Goal: Task Accomplishment & Management: Use online tool/utility

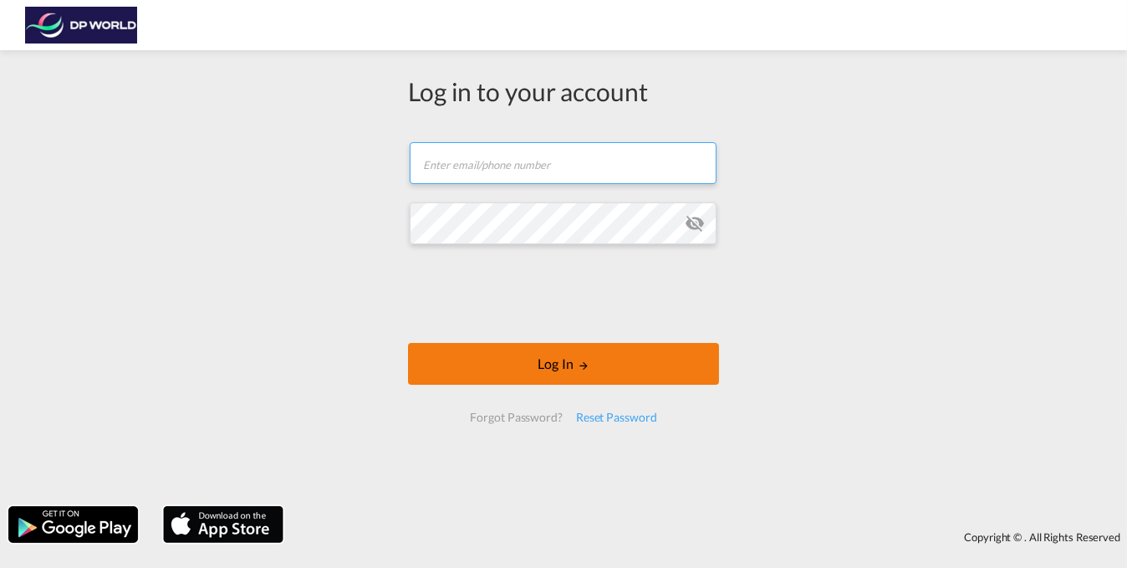
type input "[EMAIL_ADDRESS][DOMAIN_NAME]"
click at [581, 356] on button "Log In" at bounding box center [563, 364] width 311 height 42
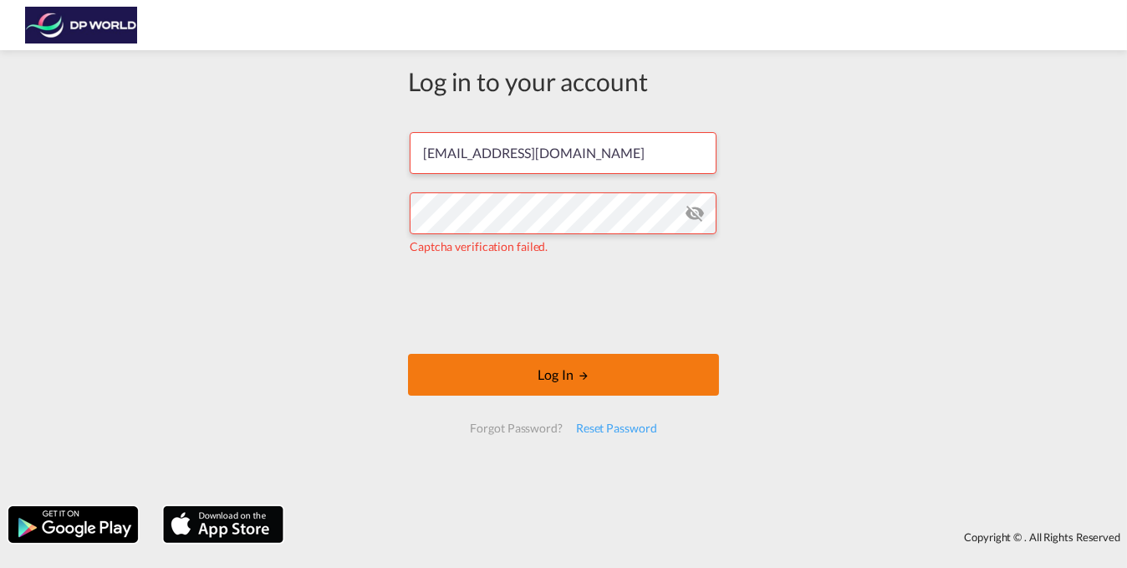
click at [566, 370] on button "Log In" at bounding box center [563, 375] width 311 height 42
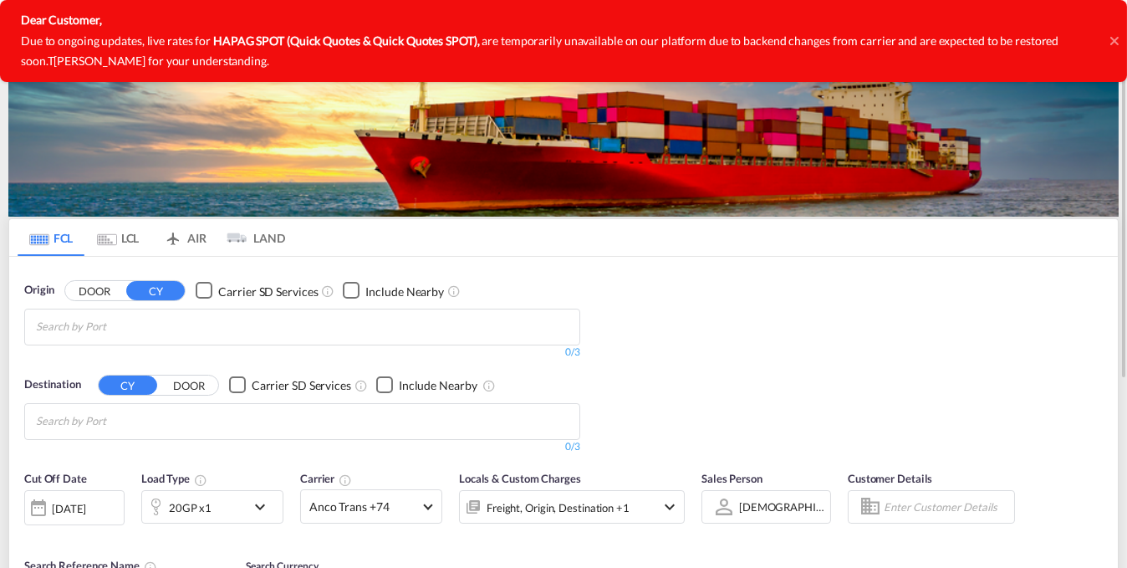
click at [707, 234] on md-tabs-canvas "FCL LCL AIR LAND FCL LCL AIR LAND" at bounding box center [563, 237] width 1109 height 37
click at [1116, 38] on icon at bounding box center [1114, 41] width 8 height 8
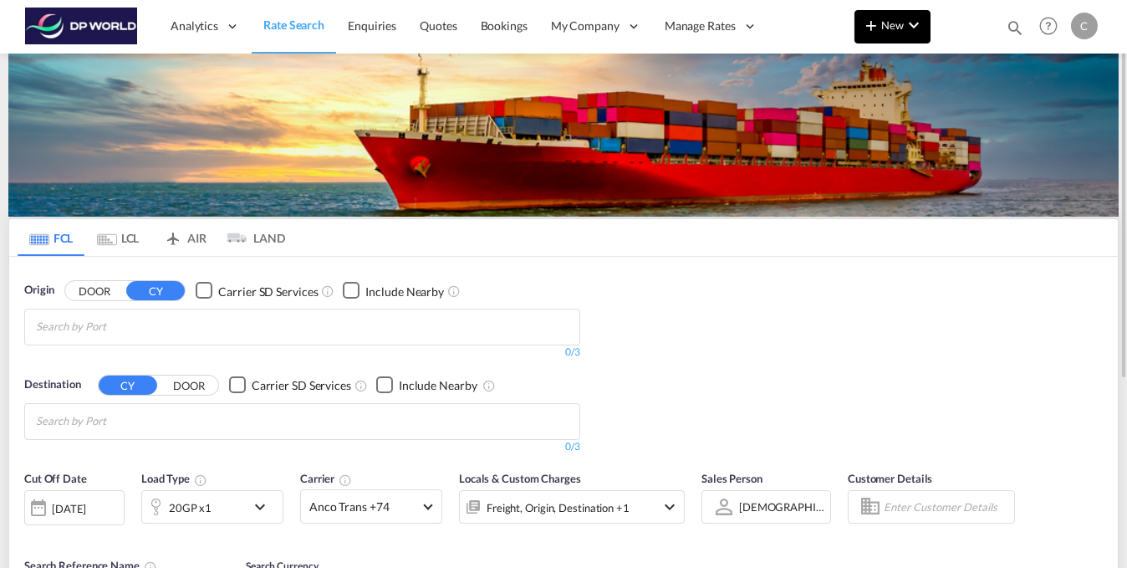
click at [921, 28] on md-icon "icon-chevron-down" at bounding box center [914, 25] width 20 height 20
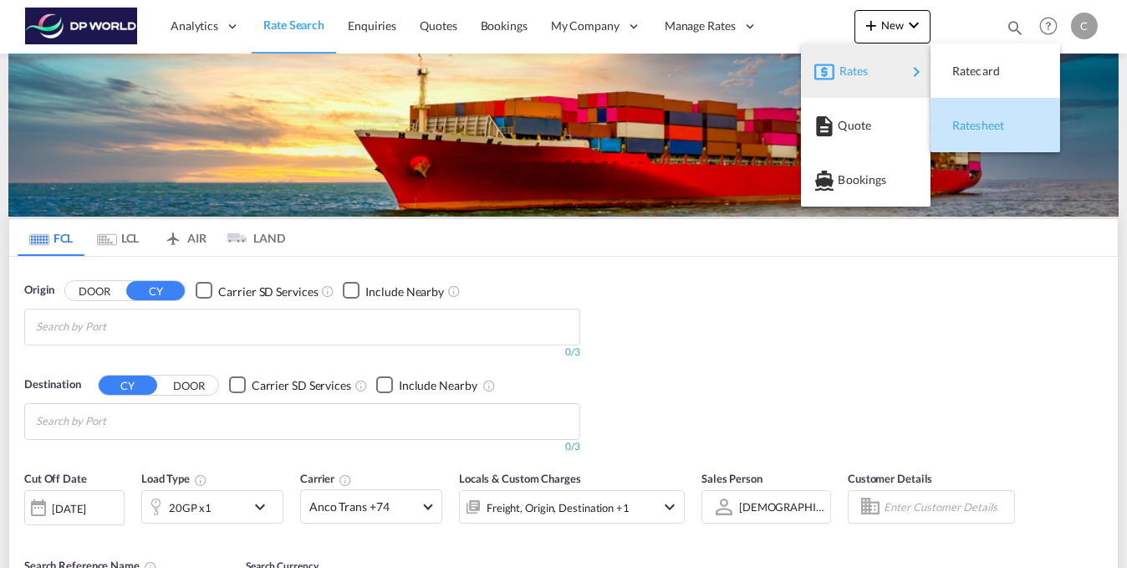
click at [980, 133] on div "Ratesheet" at bounding box center [983, 126] width 62 height 42
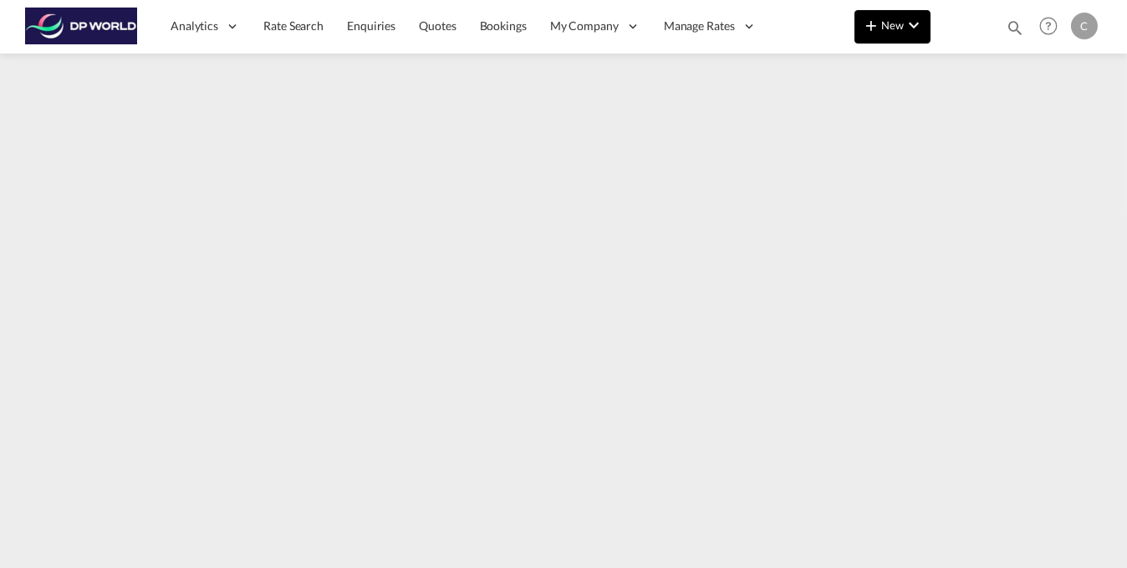
click at [910, 17] on md-icon "icon-chevron-down" at bounding box center [914, 25] width 20 height 20
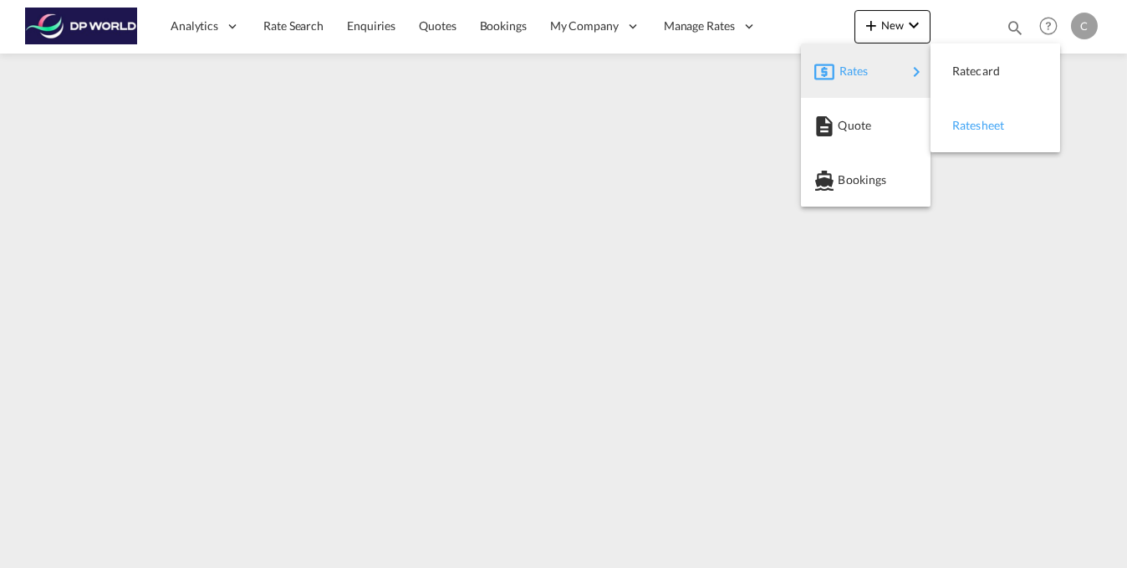
click at [971, 129] on span "Ratesheet" at bounding box center [961, 125] width 18 height 33
